Goal: Transaction & Acquisition: Purchase product/service

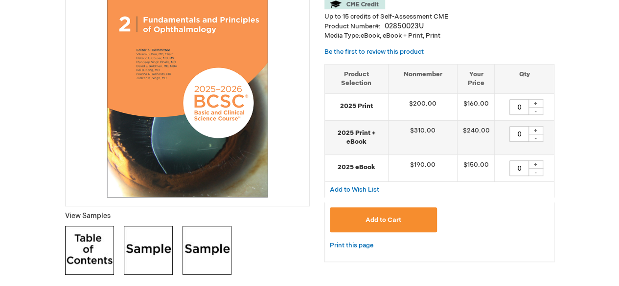
scroll to position [137, 0]
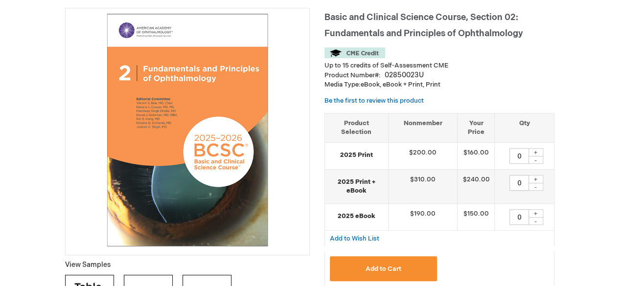
click at [355, 54] on img at bounding box center [354, 52] width 61 height 11
click at [353, 55] on img at bounding box center [354, 52] width 61 height 11
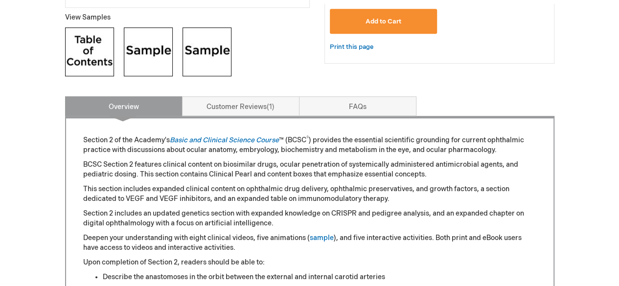
scroll to position [431, 0]
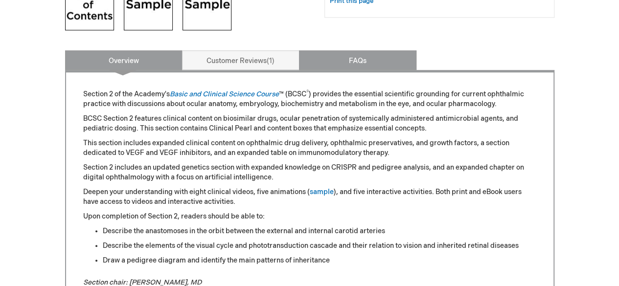
click at [359, 61] on link "FAQs" at bounding box center [357, 60] width 117 height 20
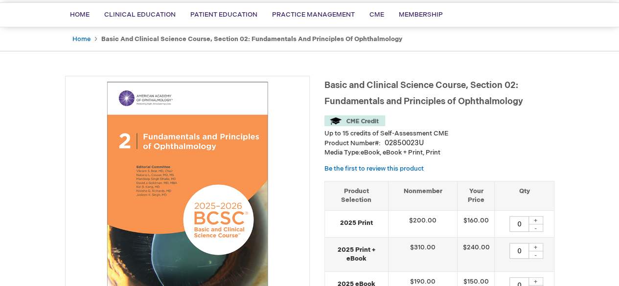
scroll to position [98, 0]
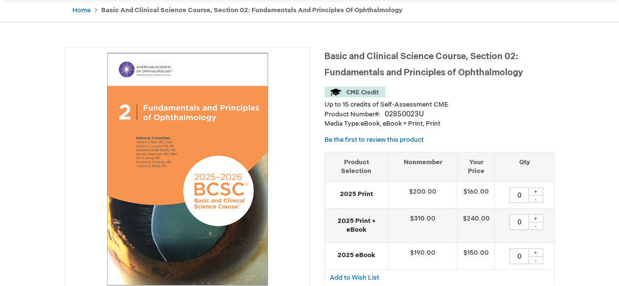
click at [361, 92] on img at bounding box center [354, 92] width 61 height 11
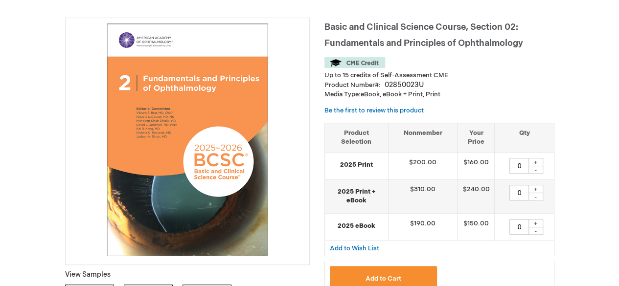
scroll to position [147, 0]
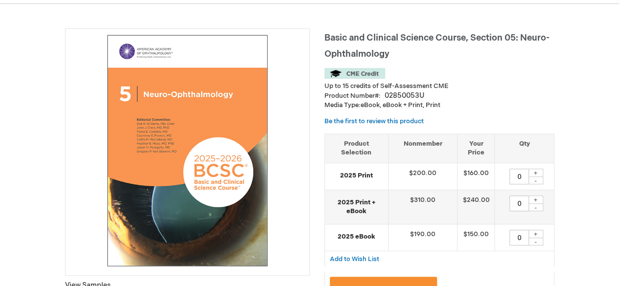
scroll to position [147, 0]
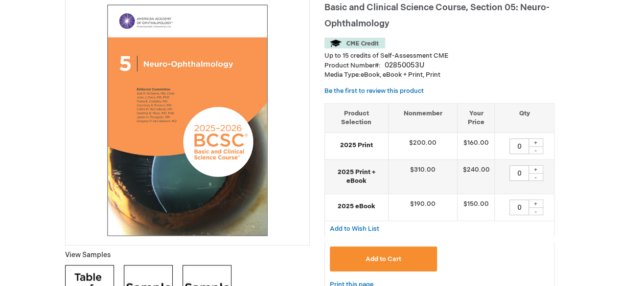
click at [534, 142] on div "+" at bounding box center [536, 142] width 15 height 8
type input "1"
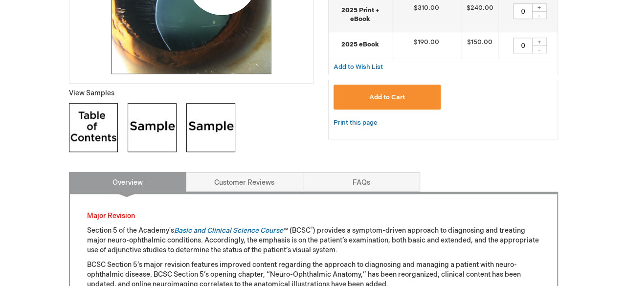
scroll to position [294, 0]
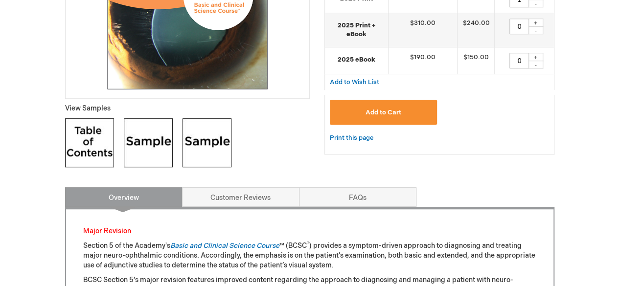
click at [393, 109] on span "Add to Cart" at bounding box center [384, 113] width 36 height 8
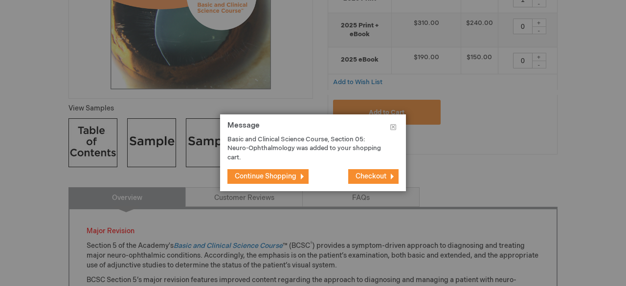
click at [369, 173] on span "Checkout" at bounding box center [371, 176] width 31 height 8
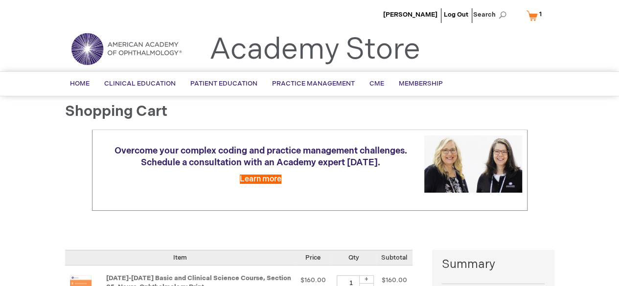
select select "US"
select select "18"
click at [489, 16] on span "Search" at bounding box center [491, 15] width 37 height 20
type input "cme central"
click at [499, 7] on button "Search" at bounding box center [503, 15] width 8 height 16
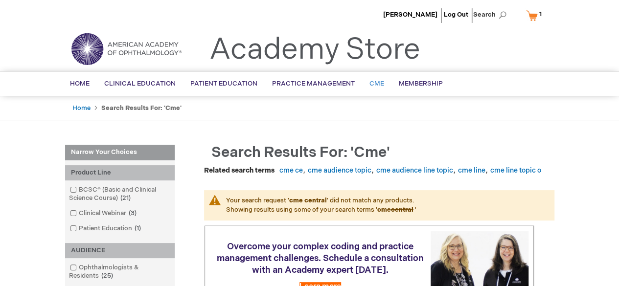
click at [372, 81] on span "CME" at bounding box center [376, 84] width 15 height 8
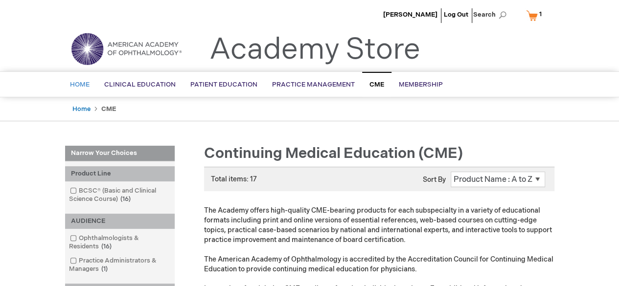
click at [78, 84] on span "Home" at bounding box center [80, 85] width 20 height 8
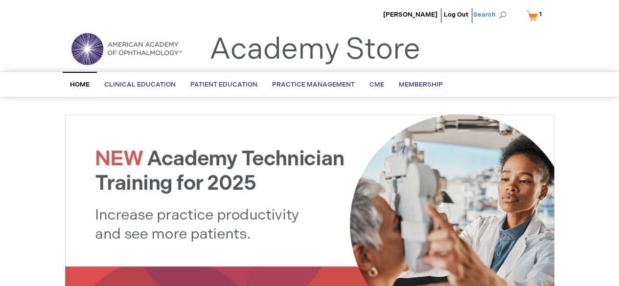
click at [486, 11] on span "Search" at bounding box center [491, 15] width 37 height 20
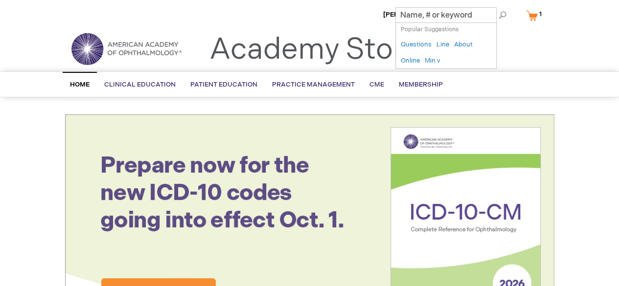
click at [133, 48] on img at bounding box center [126, 48] width 117 height 35
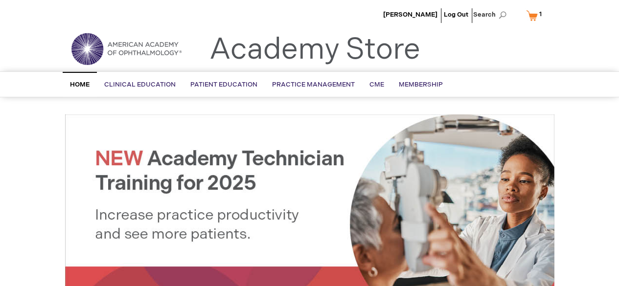
click at [535, 16] on link "My Cart 1 1 items" at bounding box center [536, 15] width 24 height 17
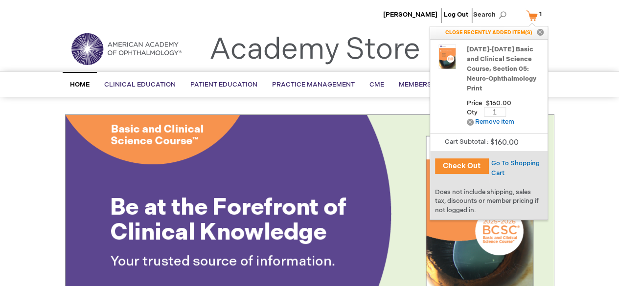
click at [459, 164] on button "Check Out" at bounding box center [462, 167] width 54 height 16
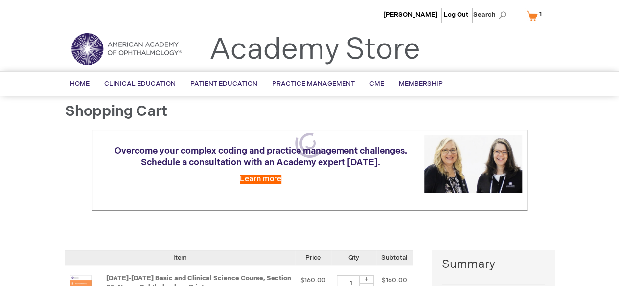
select select "US"
select select "18"
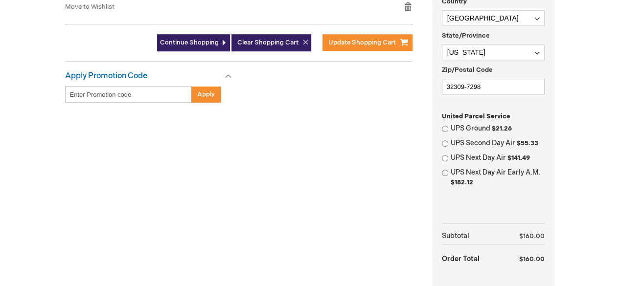
scroll to position [391, 0]
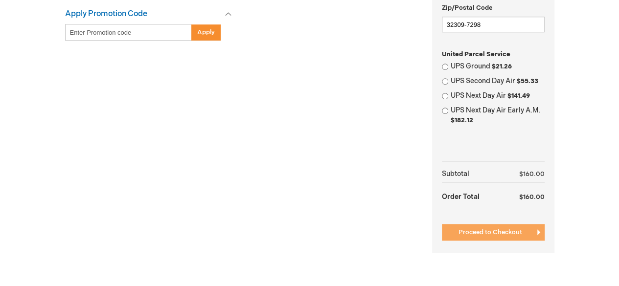
click at [506, 231] on span "Proceed to Checkout" at bounding box center [491, 233] width 64 height 8
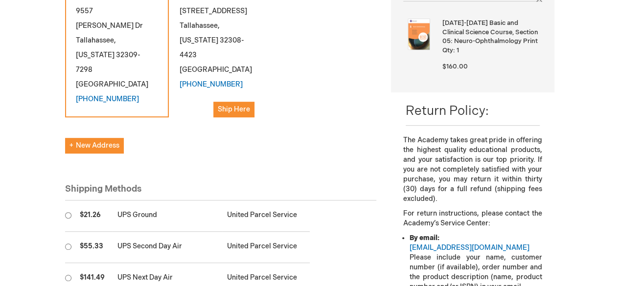
scroll to position [245, 0]
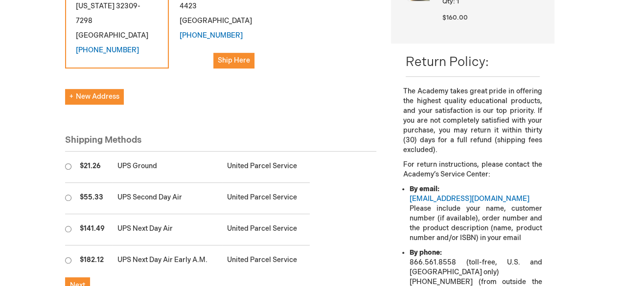
click at [66, 163] on input "radio" at bounding box center [68, 166] width 6 height 6
radio input "true"
click at [84, 281] on span "Next" at bounding box center [77, 285] width 15 height 8
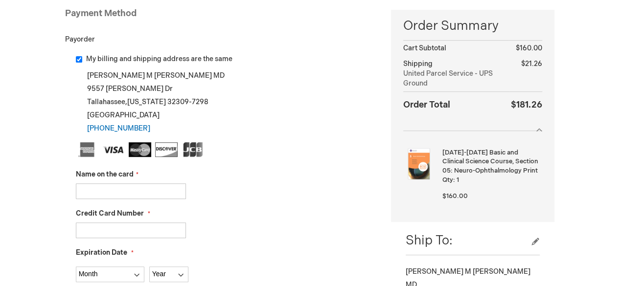
scroll to position [196, 0]
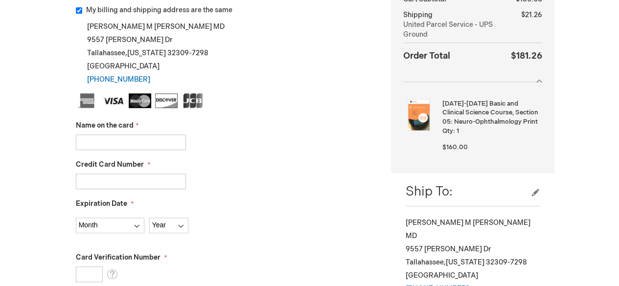
click at [97, 138] on input "Name on the card" at bounding box center [131, 143] width 110 height 16
type input "[PERSON_NAME]"
type input "[CREDIT_CARD_NUMBER]"
select select "7"
select select "2028"
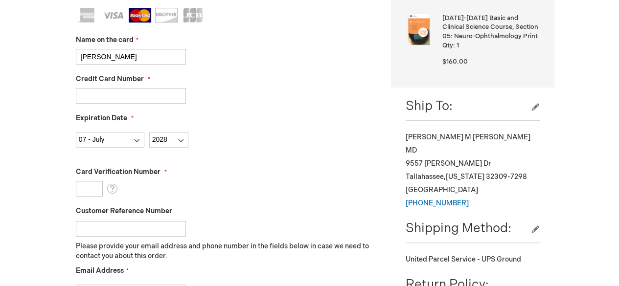
scroll to position [294, 0]
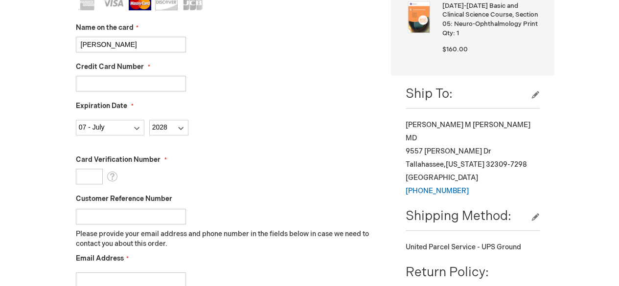
click at [91, 170] on input "Card Verification Number" at bounding box center [89, 177] width 27 height 16
type input "332"
click at [251, 184] on fieldset "Name on the card [PERSON_NAME] Credit Card Number [CREDIT_CARD_NUMBER] Expirati…" at bounding box center [226, 169] width 301 height 346
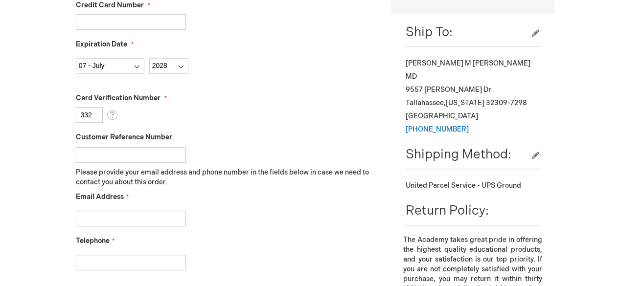
scroll to position [391, 0]
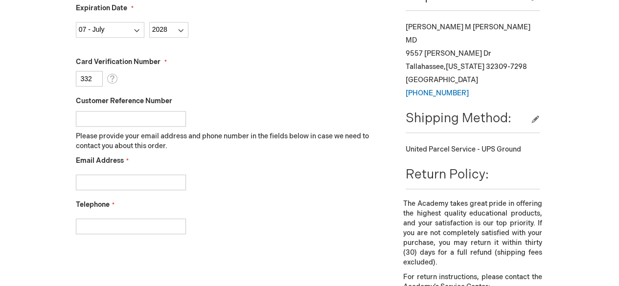
click at [106, 182] on input "Email Address" at bounding box center [131, 183] width 110 height 16
type input "[PERSON_NAME][EMAIL_ADDRESS][DOMAIN_NAME]"
type input "8505700583"
click at [279, 181] on div "[PERSON_NAME][EMAIL_ADDRESS][DOMAIN_NAME]" at bounding box center [226, 180] width 301 height 21
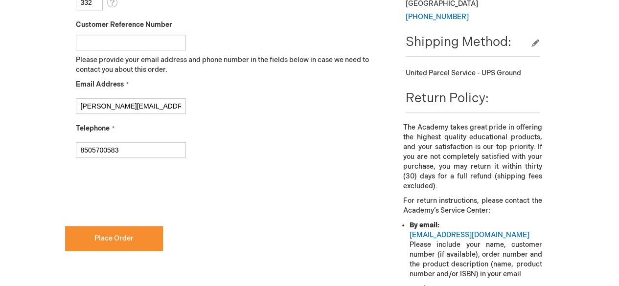
scroll to position [489, 0]
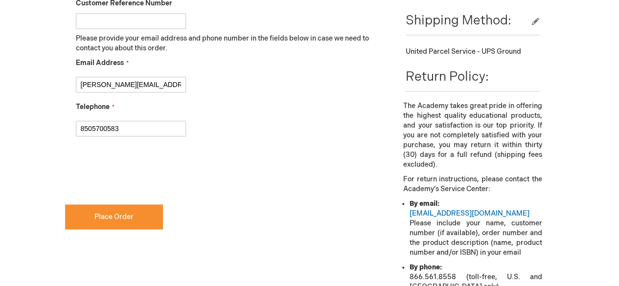
checkbox input "true"
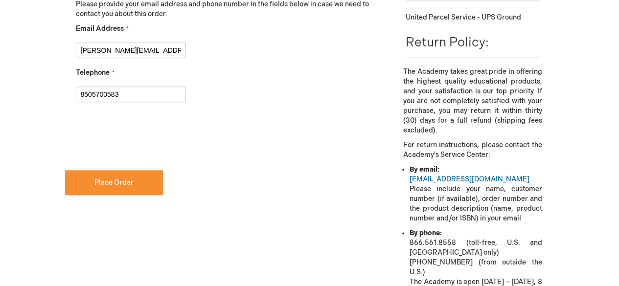
scroll to position [532, 0]
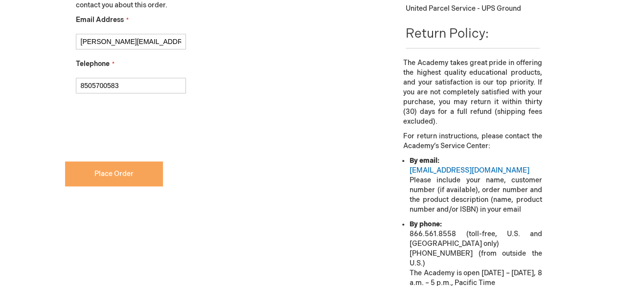
click at [116, 170] on span "Place Order" at bounding box center [113, 174] width 39 height 8
